Goal: Task Accomplishment & Management: Complete application form

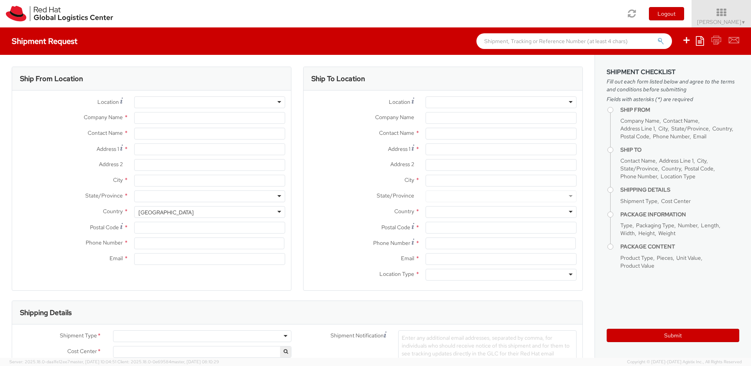
select select
select select "850"
type input "Red Hat Czech s.r.o."
type input "[PERSON_NAME]"
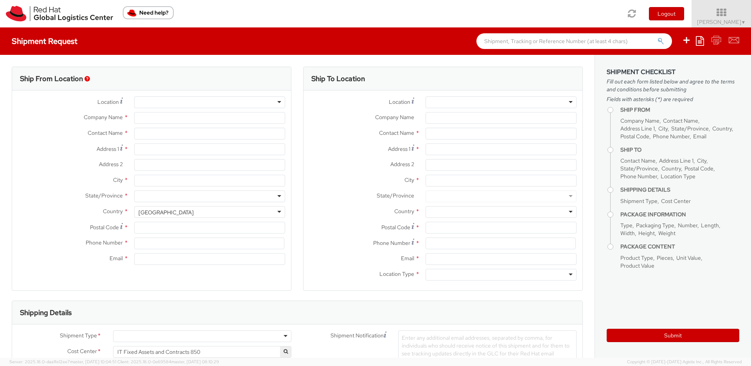
type input "Purkynova 647/111"
type input "[GEOGRAPHIC_DATA]"
type input "621 00"
type input "420 532 294 555"
type input "[EMAIL_ADDRESS][DOMAIN_NAME]"
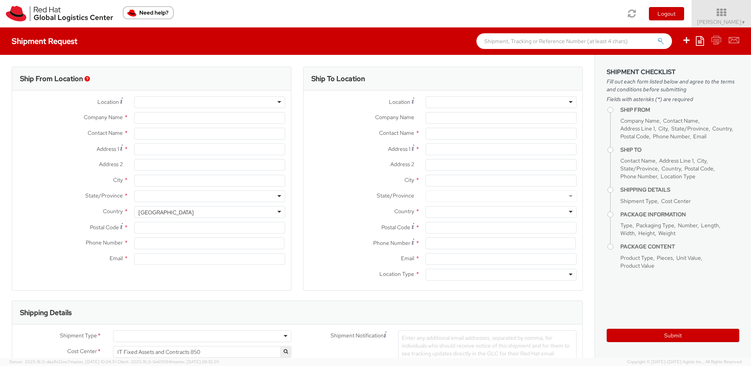
select select "CM"
select select "KGS"
